Goal: Register for event/course

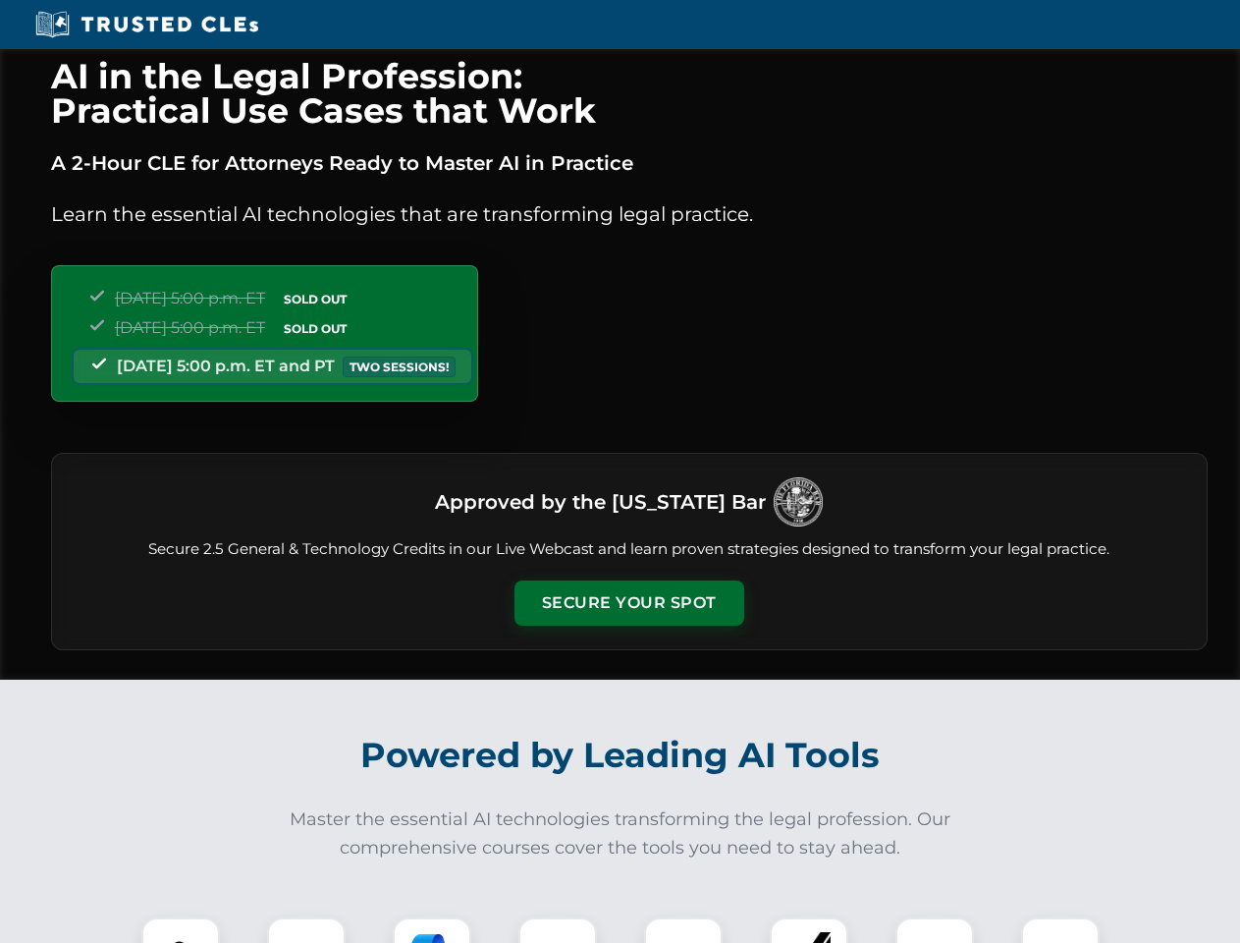
click at [629, 603] on button "Secure Your Spot" at bounding box center [630, 602] width 230 height 45
click at [181, 930] on img at bounding box center [180, 956] width 57 height 57
